Goal: Navigation & Orientation: Find specific page/section

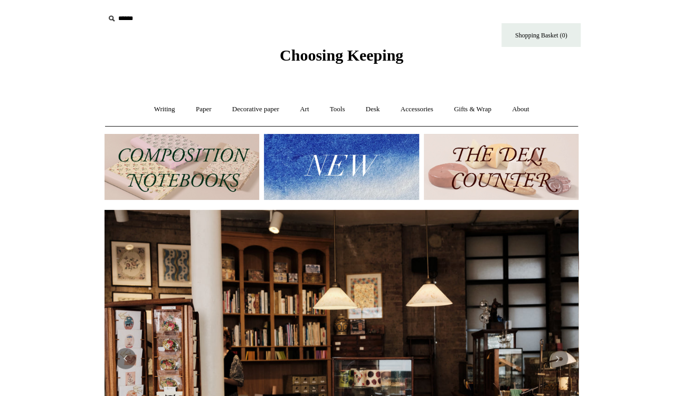
click at [215, 163] on img at bounding box center [181, 167] width 155 height 66
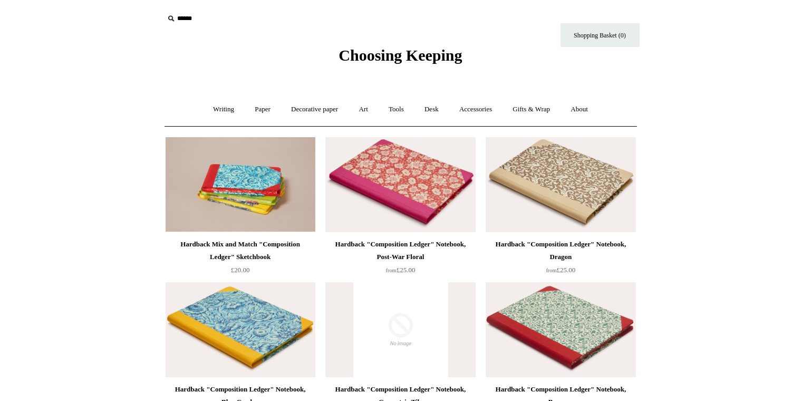
click at [361, 58] on span "Choosing Keeping" at bounding box center [400, 54] width 123 height 17
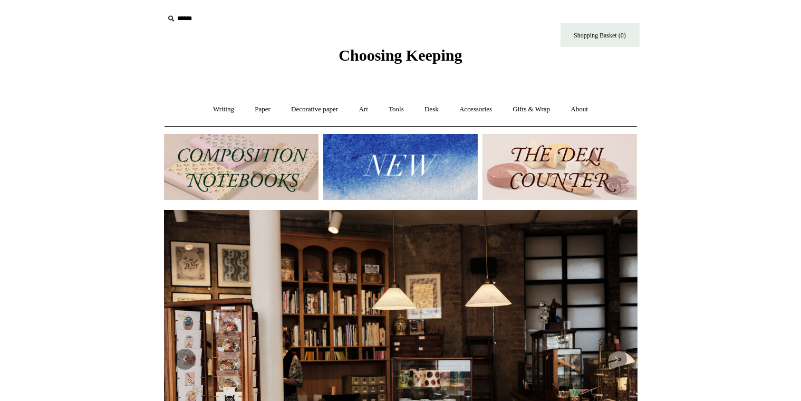
click at [601, 171] on img at bounding box center [560, 167] width 155 height 66
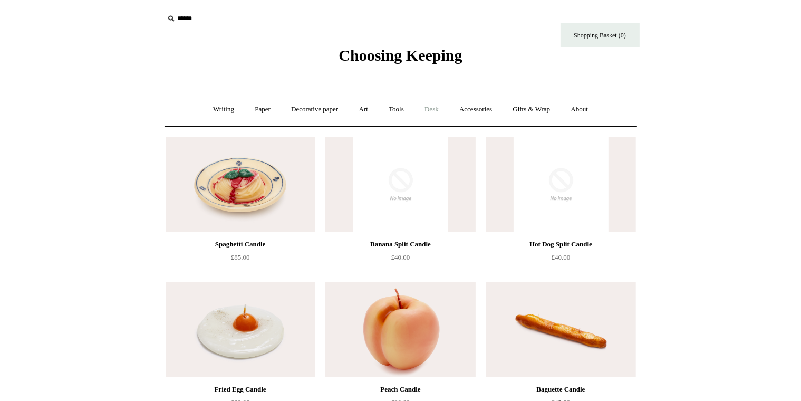
click at [440, 111] on link "Desk +" at bounding box center [431, 109] width 33 height 28
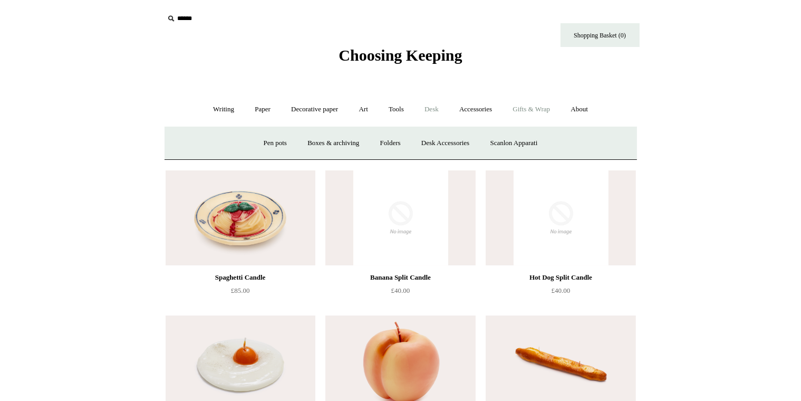
click at [536, 110] on link "Gifts & Wrap +" at bounding box center [531, 109] width 56 height 28
click at [214, 112] on link "Writing +" at bounding box center [224, 109] width 40 height 28
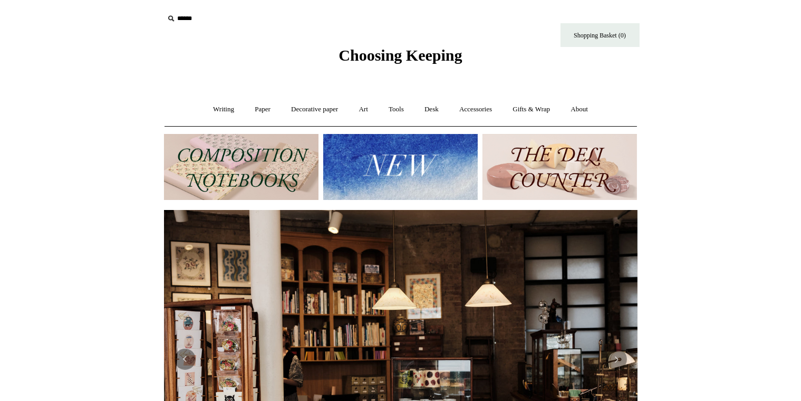
click at [240, 187] on img at bounding box center [241, 167] width 155 height 66
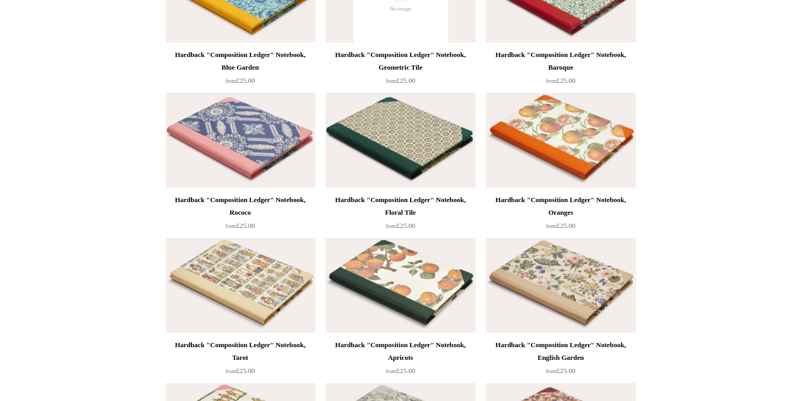
scroll to position [575, 0]
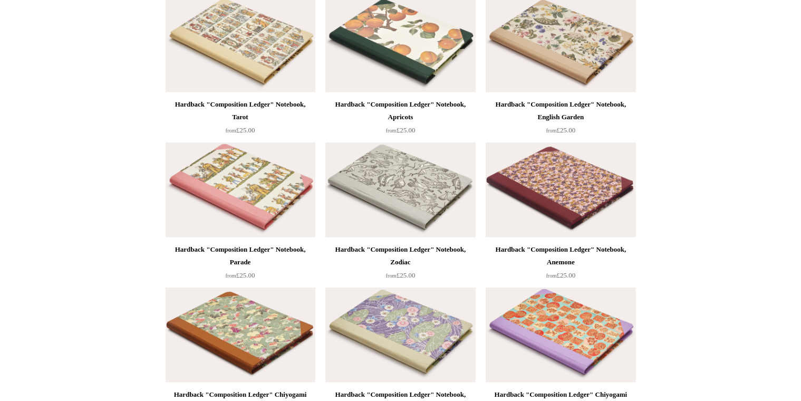
click at [396, 180] on img at bounding box center [401, 189] width 150 height 95
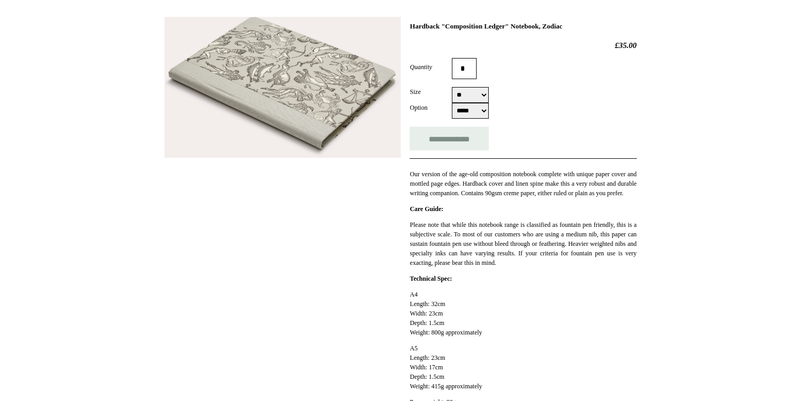
scroll to position [146, 0]
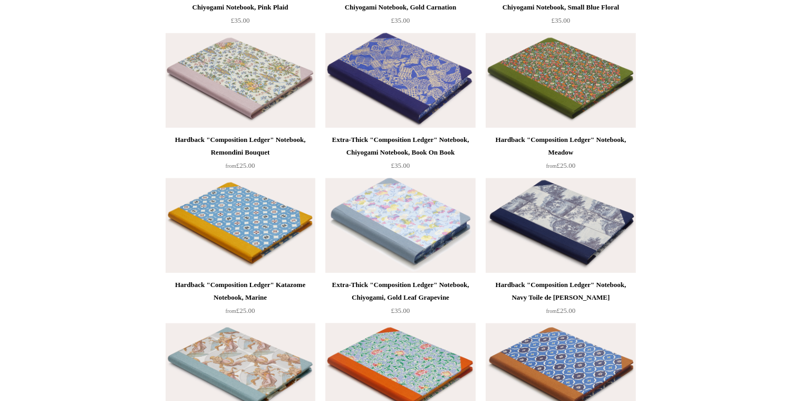
scroll to position [2426, 0]
click at [390, 82] on img at bounding box center [401, 79] width 150 height 95
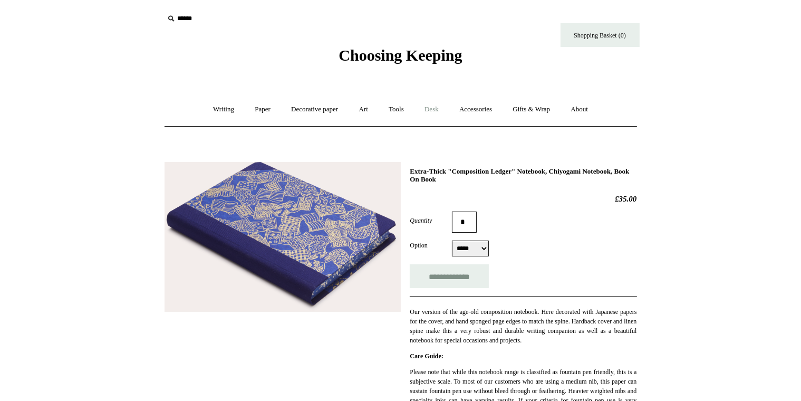
click at [434, 108] on link "Desk +" at bounding box center [431, 109] width 33 height 28
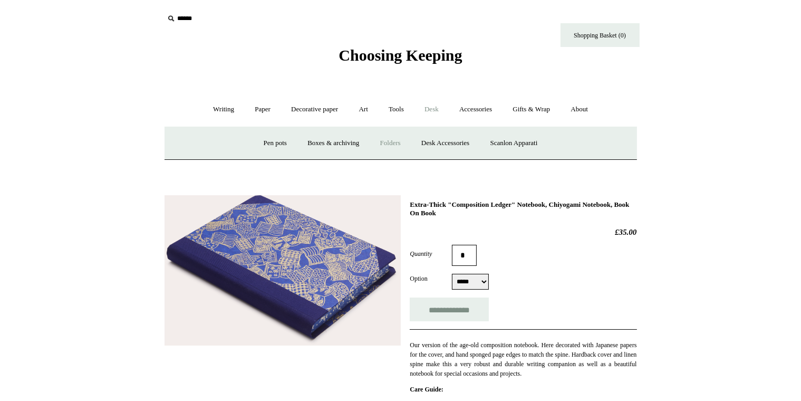
click at [398, 133] on link "Folders" at bounding box center [391, 143] width 40 height 28
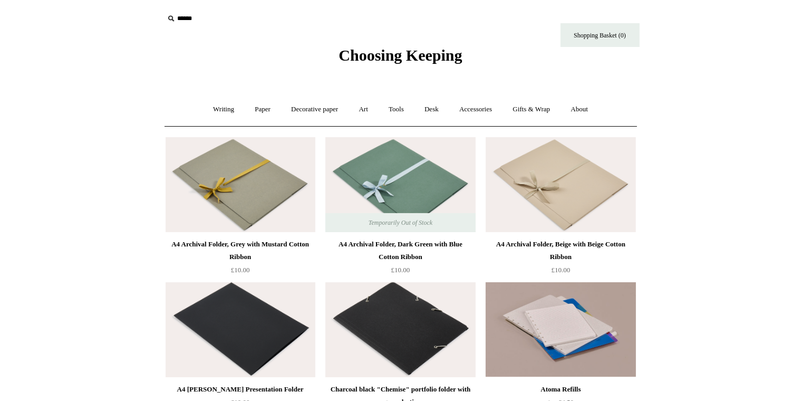
scroll to position [196, 0]
